Goal: Information Seeking & Learning: Find specific fact

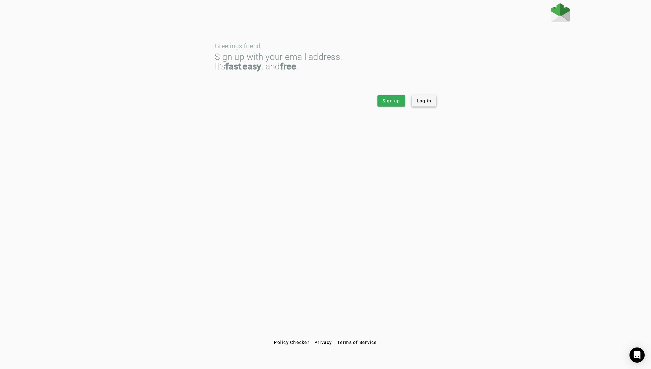
click at [423, 102] on span "Log in" at bounding box center [424, 101] width 15 height 6
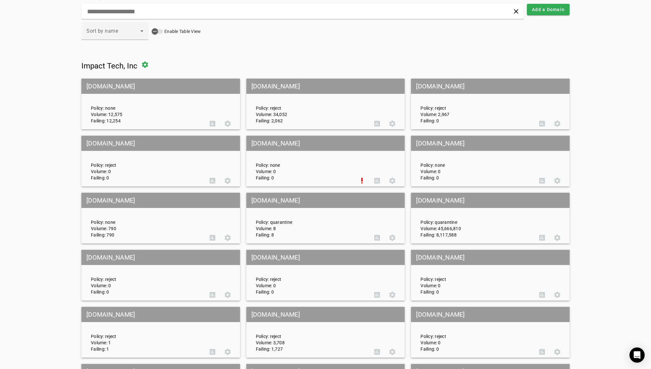
scroll to position [28, 0]
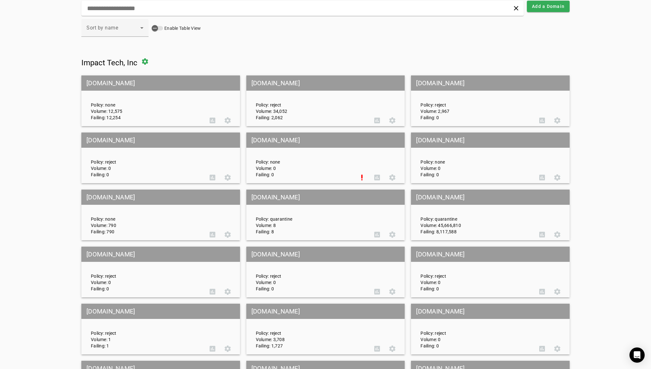
click at [508, 194] on mat-grid-tile-header "[DOMAIN_NAME]" at bounding box center [490, 196] width 159 height 15
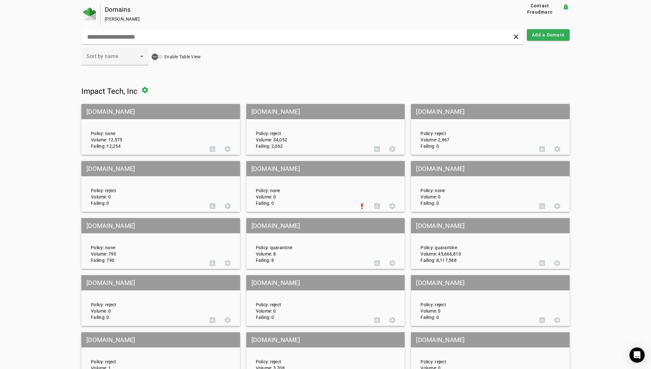
click at [512, 224] on mat-grid-tile-header "[DOMAIN_NAME]" at bounding box center [490, 225] width 159 height 15
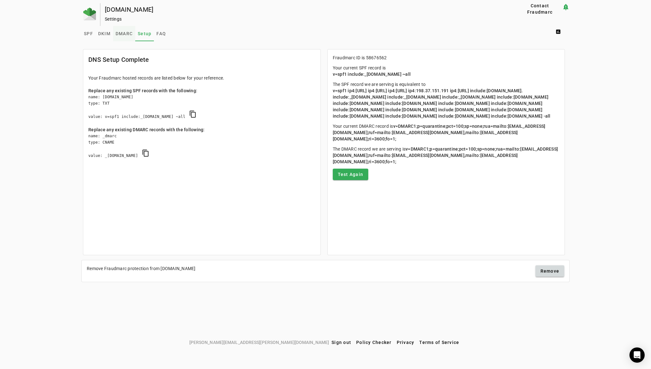
click at [120, 34] on span "DMARC" at bounding box center [124, 33] width 17 height 4
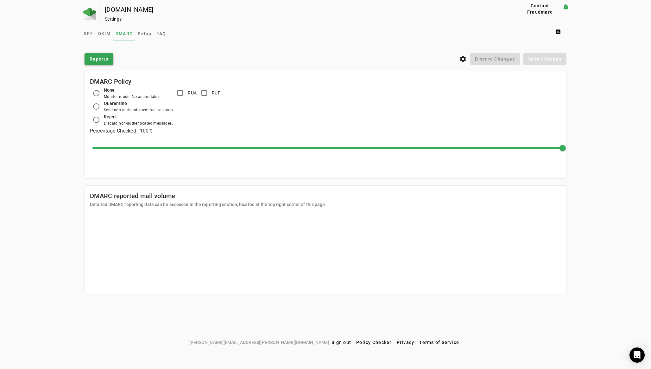
click at [93, 56] on span "Reports" at bounding box center [99, 59] width 19 height 6
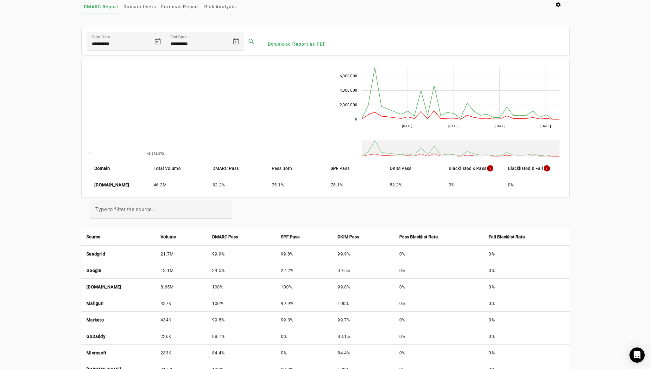
scroll to position [35, 0]
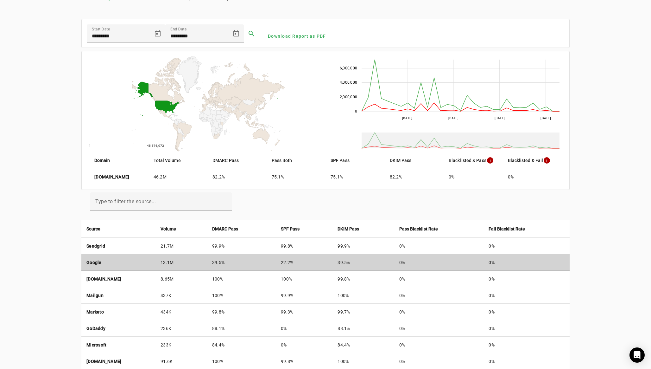
click at [96, 261] on strong "Google" at bounding box center [93, 262] width 15 height 5
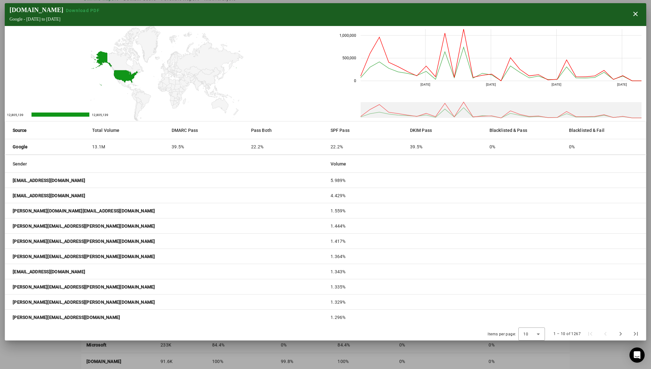
click at [28, 146] on mat-cell "Google" at bounding box center [46, 146] width 82 height 15
click at [62, 179] on strong "[EMAIL_ADDRESS][DOMAIN_NAME]" at bounding box center [49, 180] width 72 height 6
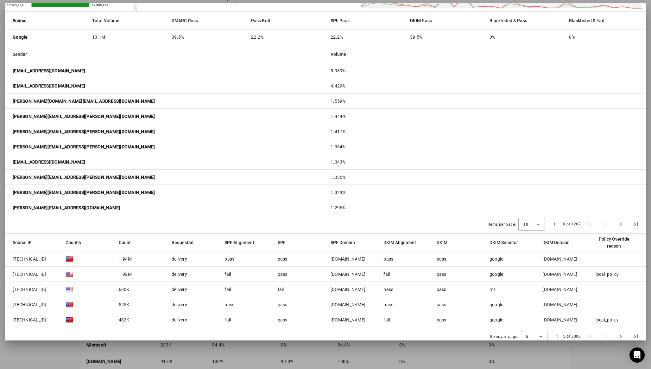
scroll to position [110, 0]
click at [284, 240] on div "SPF" at bounding box center [282, 241] width 8 height 7
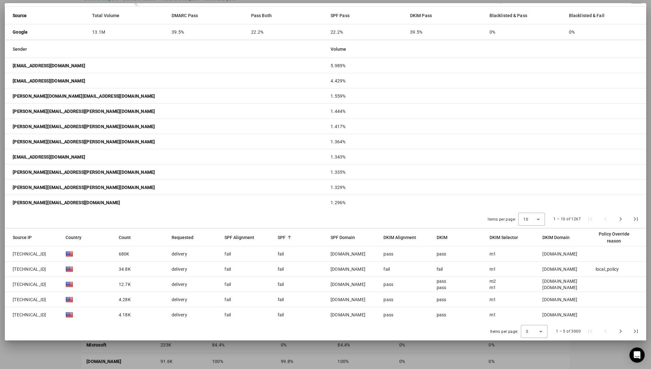
drag, startPoint x: 41, startPoint y: 254, endPoint x: 13, endPoint y: 253, distance: 28.9
click at [13, 253] on span "[TECHNICAL_ID]" at bounding box center [30, 253] width 34 height 6
copy span "[TECHNICAL_ID]"
drag, startPoint x: 42, startPoint y: 269, endPoint x: 12, endPoint y: 268, distance: 30.4
click at [12, 268] on mat-cell "[TECHNICAL_ID]" at bounding box center [32, 268] width 55 height 15
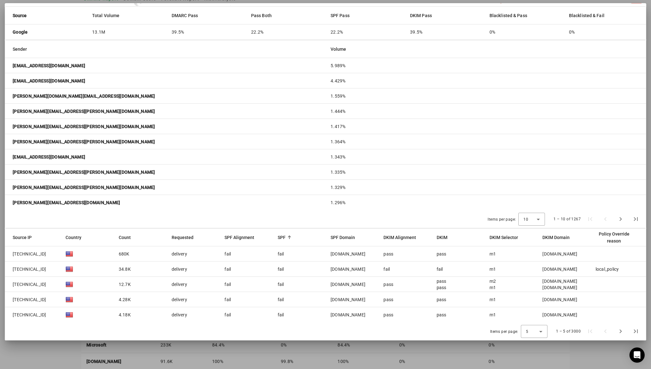
copy span "[TECHNICAL_ID]"
drag, startPoint x: 47, startPoint y: 298, endPoint x: 12, endPoint y: 298, distance: 35.1
click at [12, 298] on mat-cell "[TECHNICAL_ID]" at bounding box center [32, 299] width 55 height 15
copy span "[TECHNICAL_ID]"
drag, startPoint x: 45, startPoint y: 316, endPoint x: 13, endPoint y: 316, distance: 31.7
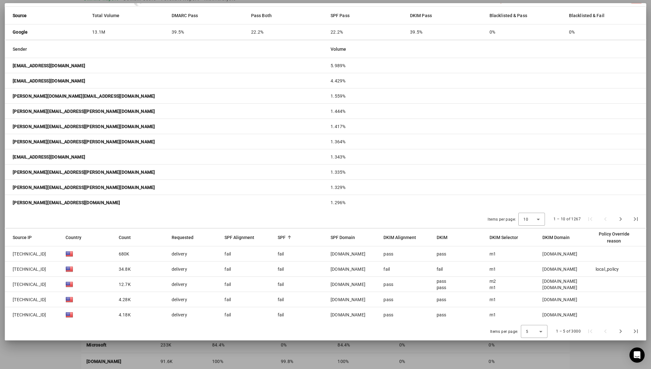
click at [13, 316] on mat-cell "[TECHNICAL_ID]" at bounding box center [32, 314] width 55 height 15
copy span "[TECHNICAL_ID]"
click at [545, 329] on div "5" at bounding box center [534, 331] width 27 height 13
click at [533, 317] on mat-option "50" at bounding box center [534, 313] width 27 height 15
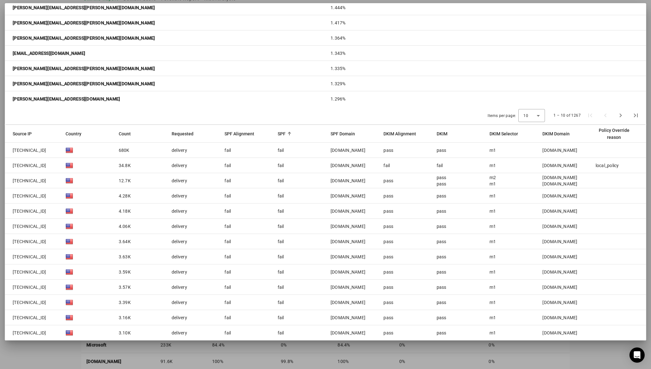
scroll to position [219, 0]
drag, startPoint x: 46, startPoint y: 226, endPoint x: 12, endPoint y: 225, distance: 34.2
click at [12, 226] on mat-cell "[TECHNICAL_ID]" at bounding box center [32, 224] width 55 height 15
drag, startPoint x: 50, startPoint y: 255, endPoint x: 14, endPoint y: 254, distance: 36.1
click at [14, 254] on mat-cell "[TECHNICAL_ID]" at bounding box center [32, 255] width 55 height 15
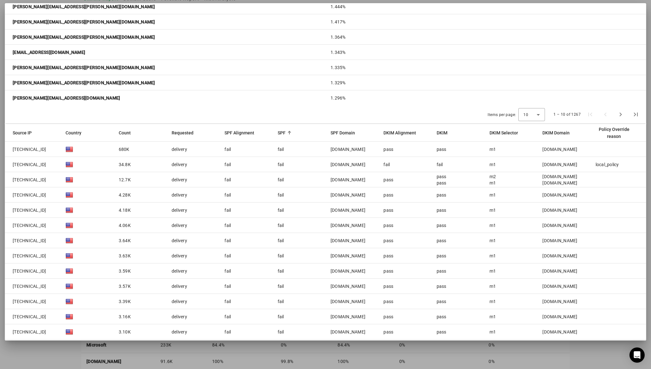
copy span "[TECHNICAL_ID]"
click at [452, 109] on div "Items per page: 10 1 – 10 of 1267" at bounding box center [325, 114] width 641 height 18
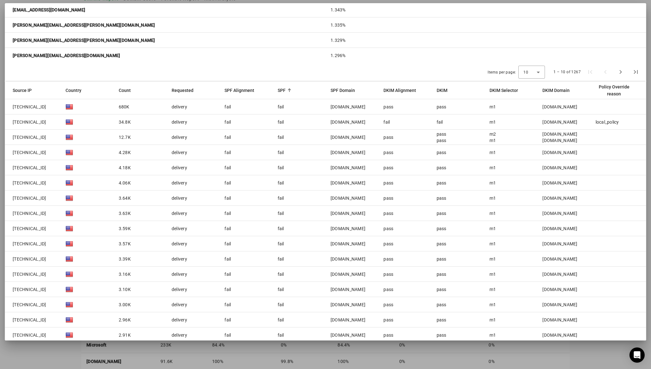
scroll to position [271, 0]
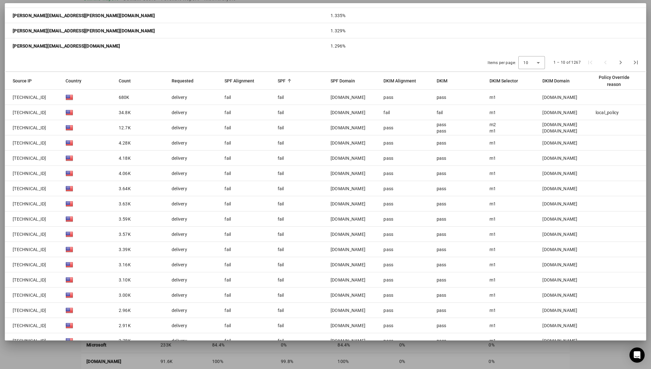
click at [32, 98] on span "[TECHNICAL_ID]" at bounding box center [30, 97] width 34 height 6
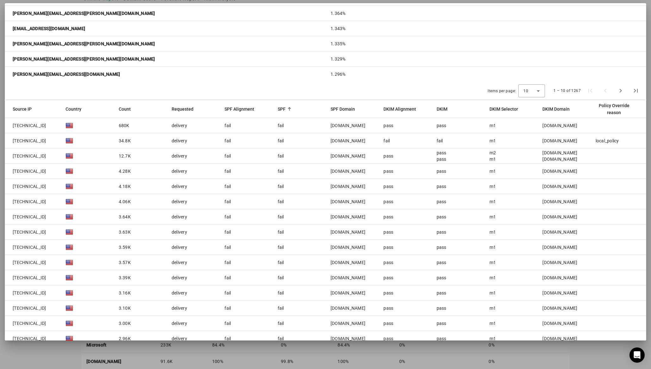
scroll to position [240, 0]
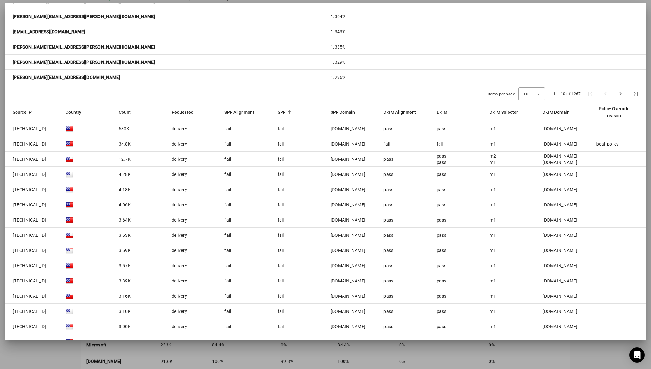
copy span "[TECHNICAL_ID]"
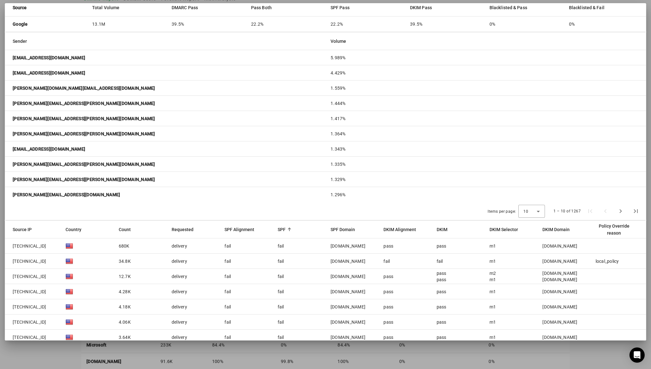
scroll to position [122, 0]
click at [30, 246] on span "[TECHNICAL_ID]" at bounding box center [30, 246] width 34 height 6
copy span "[TECHNICAL_ID]"
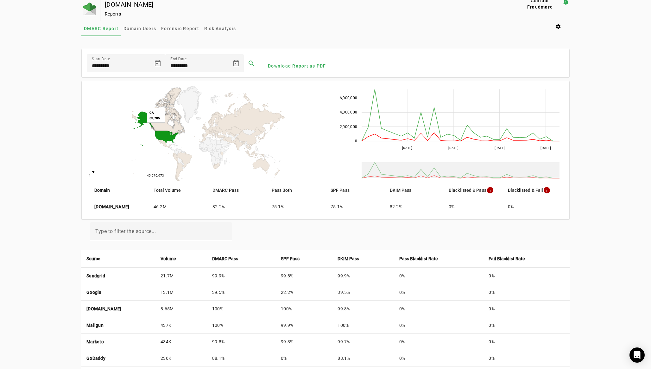
scroll to position [0, 0]
